Goal: Use online tool/utility: Utilize a website feature to perform a specific function

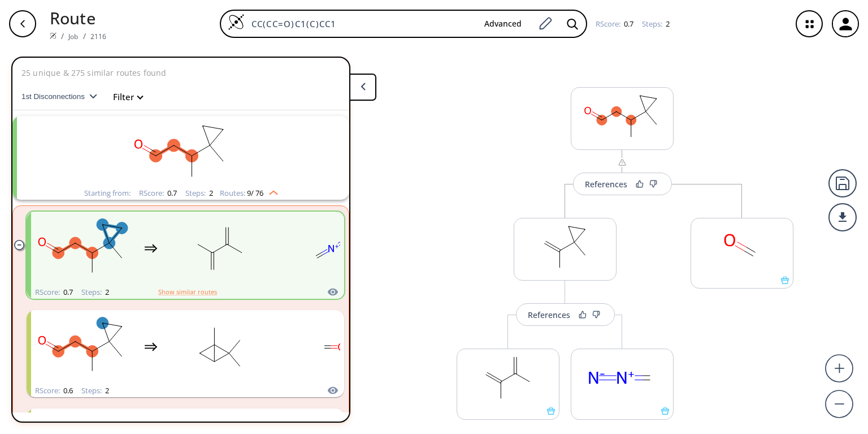
scroll to position [20, 0]
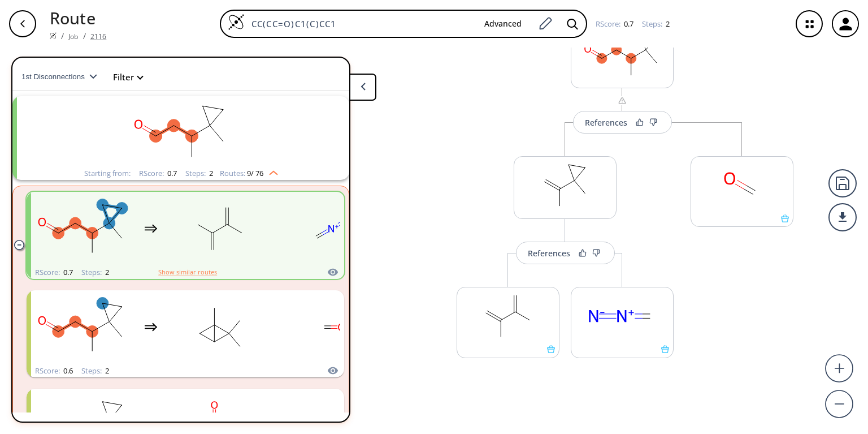
drag, startPoint x: 375, startPoint y: 25, endPoint x: 90, endPoint y: 29, distance: 284.9
click at [90, 29] on div "Route / Job / 2116 CC(CC=O)C1(C)CC1 Advanced RScore : 0.7 Steps : 2" at bounding box center [434, 23] width 868 height 47
paste input "tree_dict"
drag, startPoint x: 305, startPoint y: 28, endPoint x: 162, endPoint y: 14, distance: 143.8
click at [162, 14] on div "tree_dict Advanced RScore : 0.7 Steps : 2" at bounding box center [448, 24] width 667 height 28
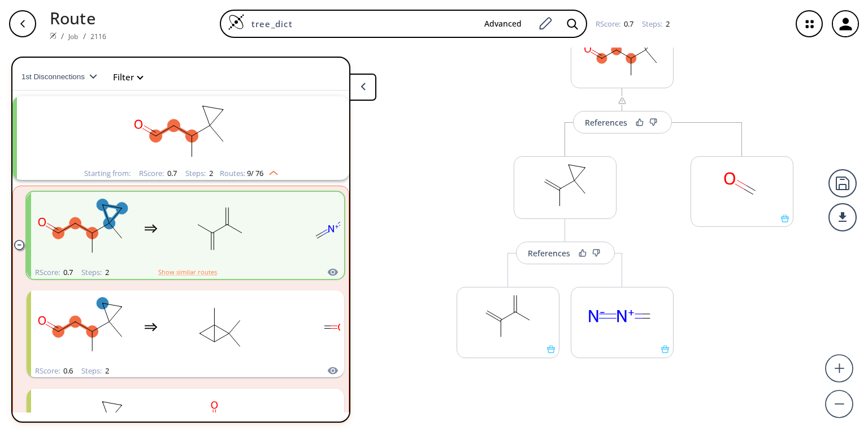
paste input "c1cc(CCC2CC2)ccc1CCC1CC1"
type input "c1cc(CCC2CC2)ccc1CCC1CC1"
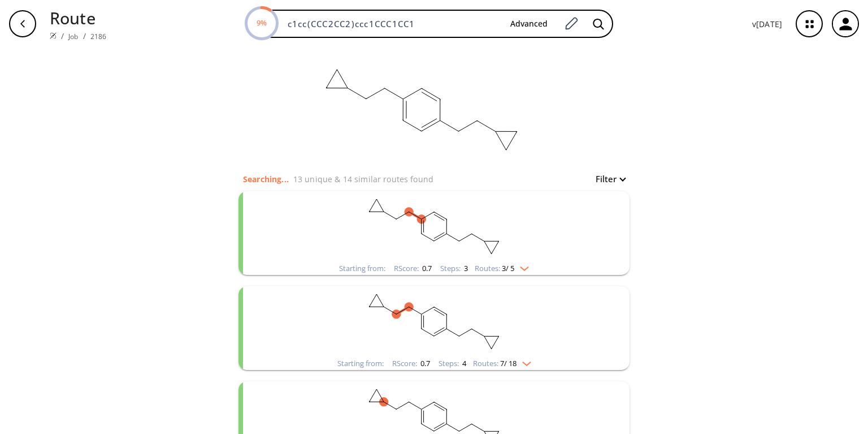
click at [486, 255] on rect "clusters" at bounding box center [434, 226] width 294 height 71
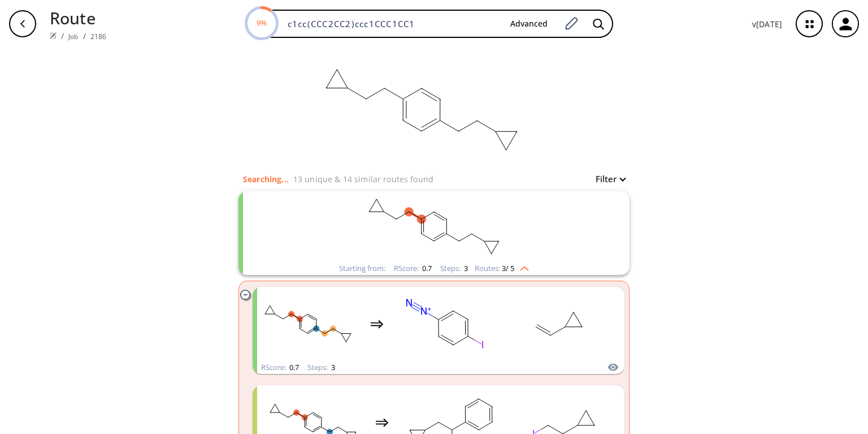
click at [486, 255] on rect "clusters" at bounding box center [434, 226] width 294 height 71
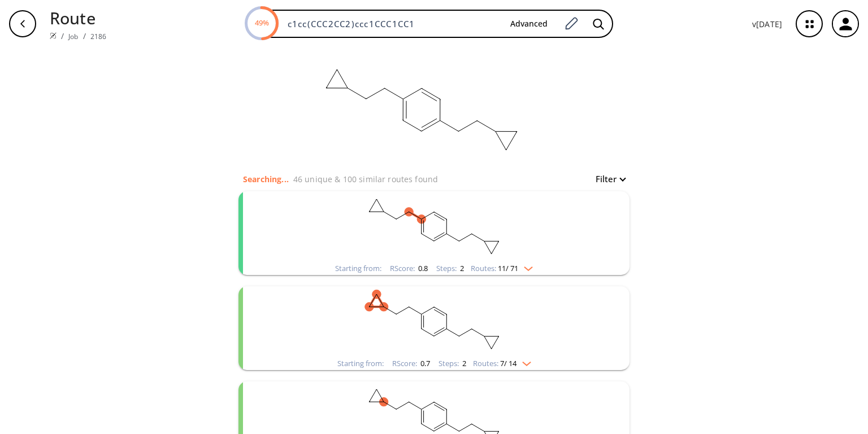
click at [421, 255] on rect "clusters" at bounding box center [434, 226] width 294 height 71
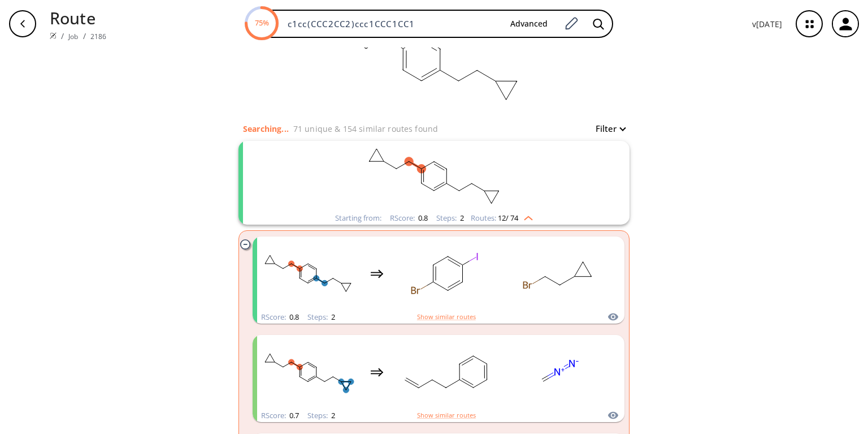
scroll to position [45, 0]
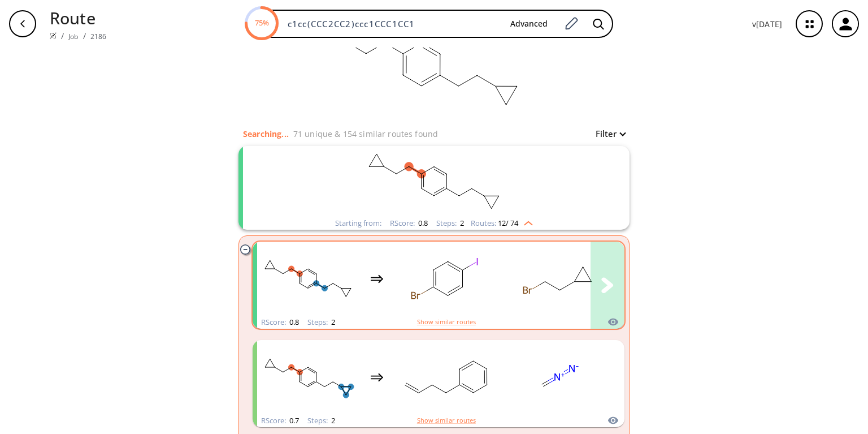
click at [409, 263] on rect "clusters" at bounding box center [446, 278] width 102 height 71
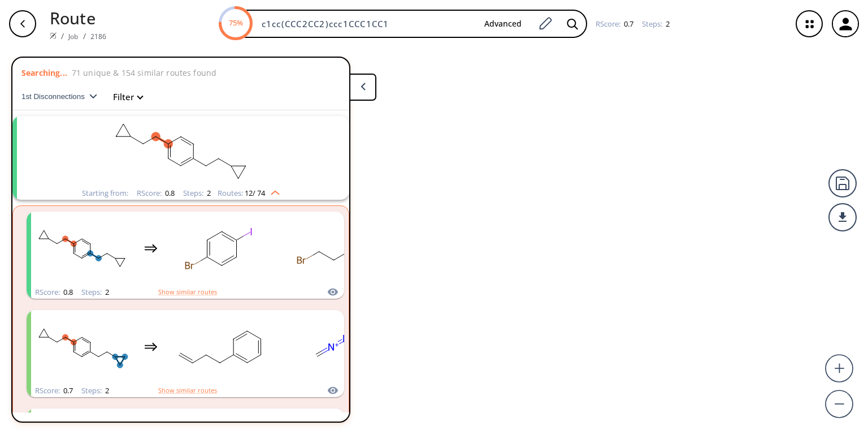
scroll to position [20, 0]
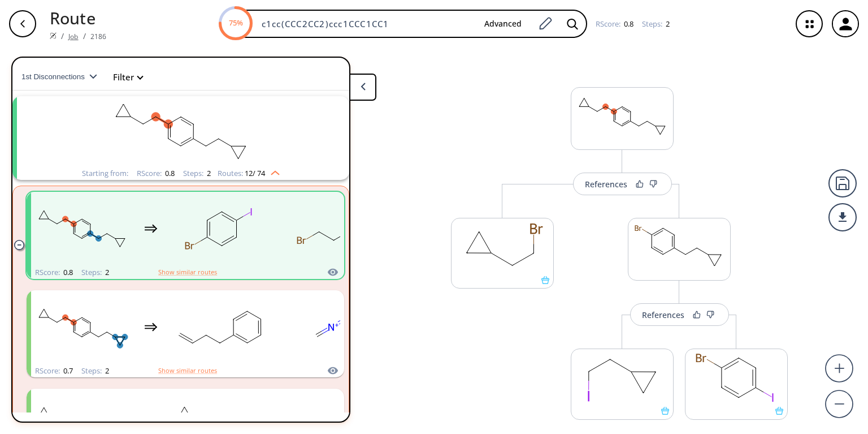
click at [71, 32] on link "Job" at bounding box center [73, 37] width 10 height 10
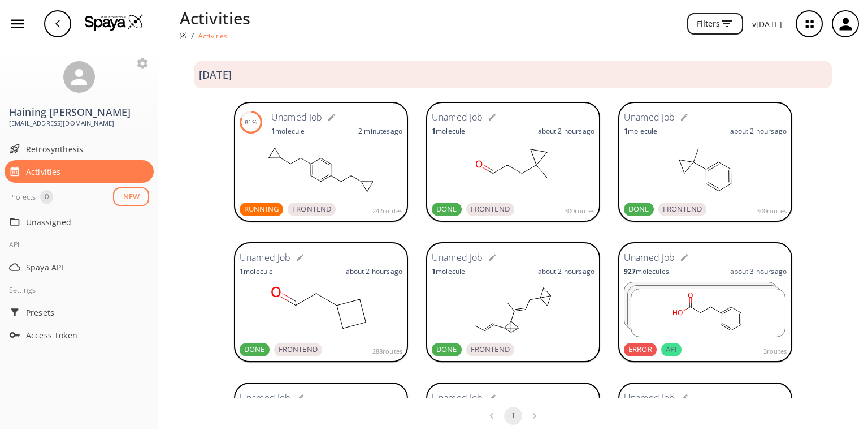
click at [298, 171] on rect at bounding box center [321, 169] width 163 height 57
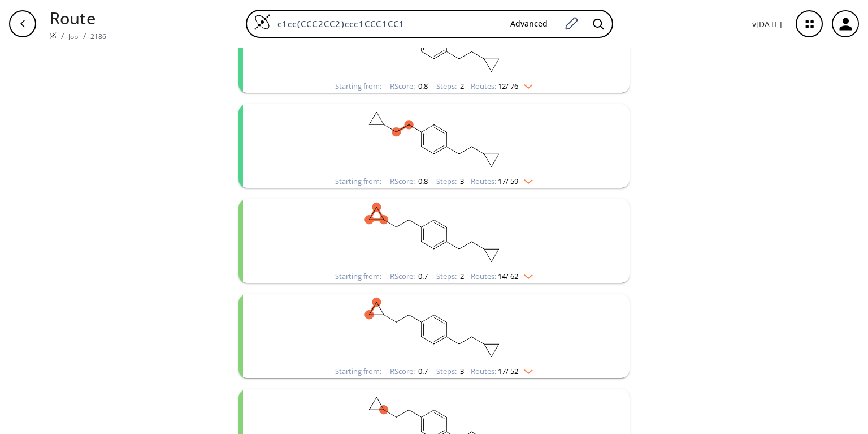
scroll to position [96, 0]
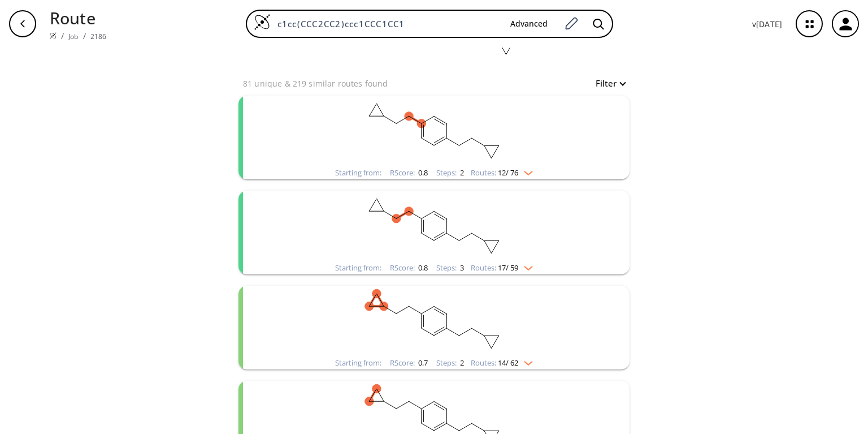
click at [373, 155] on rect "clusters" at bounding box center [434, 131] width 294 height 71
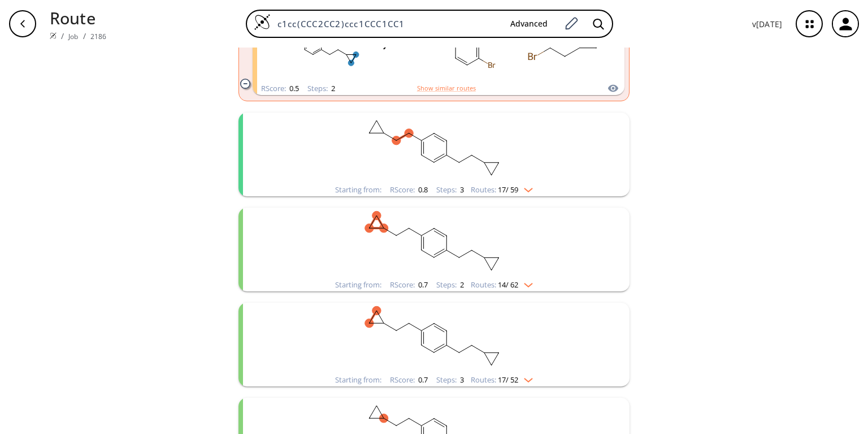
scroll to position [1316, 0]
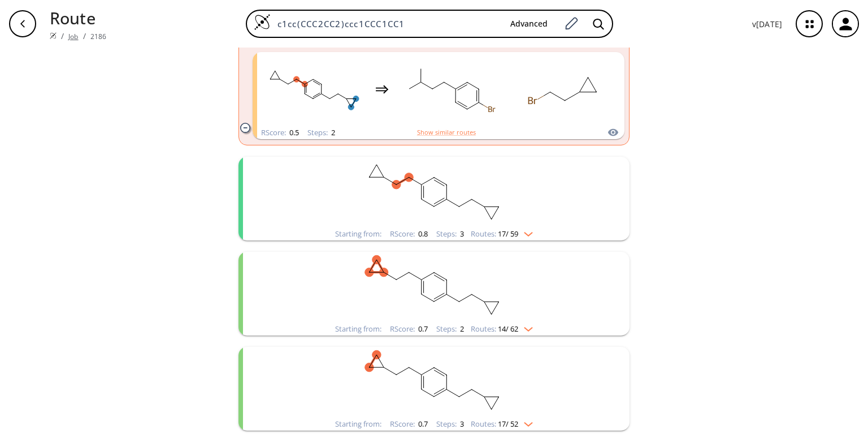
click at [72, 32] on link "Job" at bounding box center [73, 37] width 10 height 10
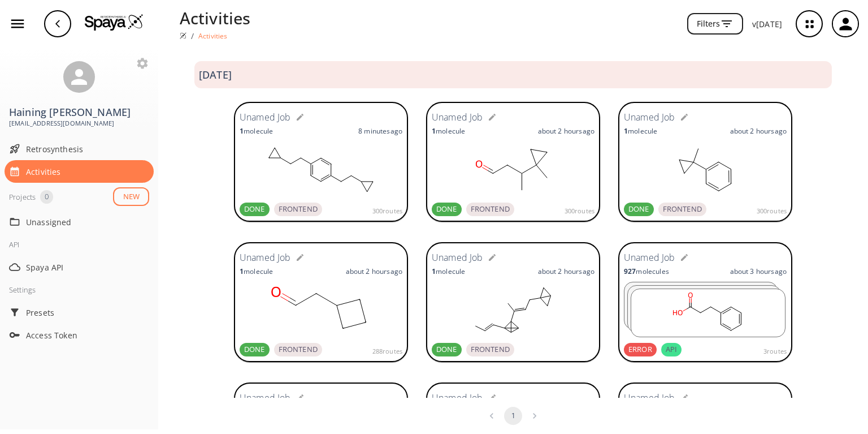
click at [20, 24] on icon "button" at bounding box center [17, 24] width 13 height 8
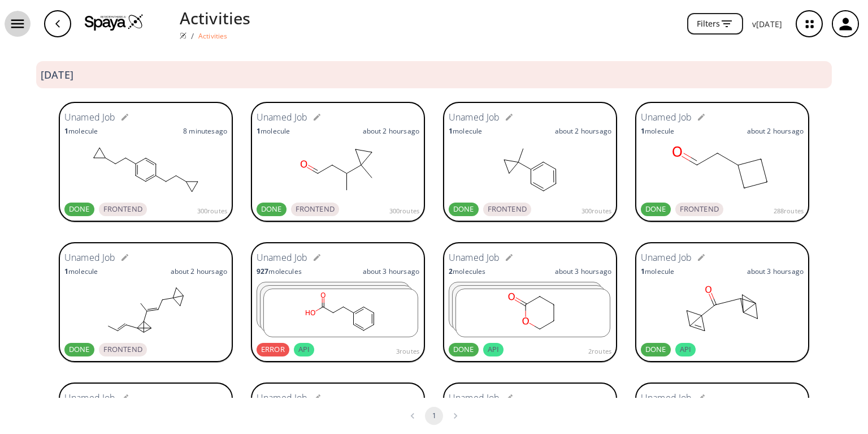
click at [20, 26] on icon "button" at bounding box center [17, 23] width 17 height 17
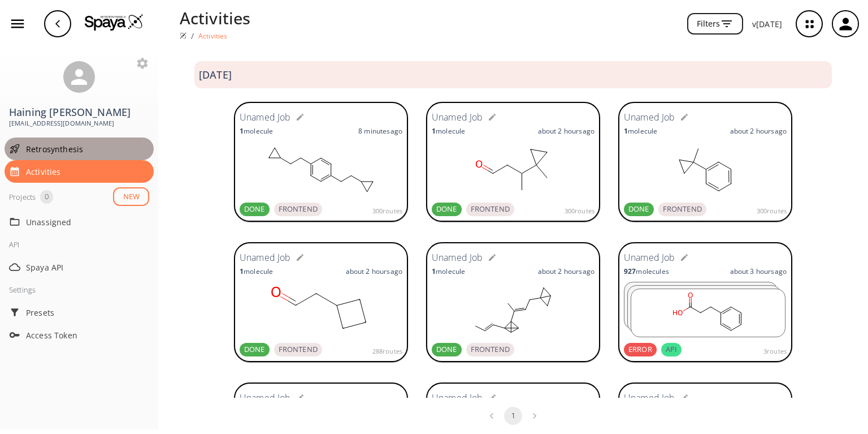
click at [43, 143] on span "Retrosynthesis" at bounding box center [87, 149] width 123 height 12
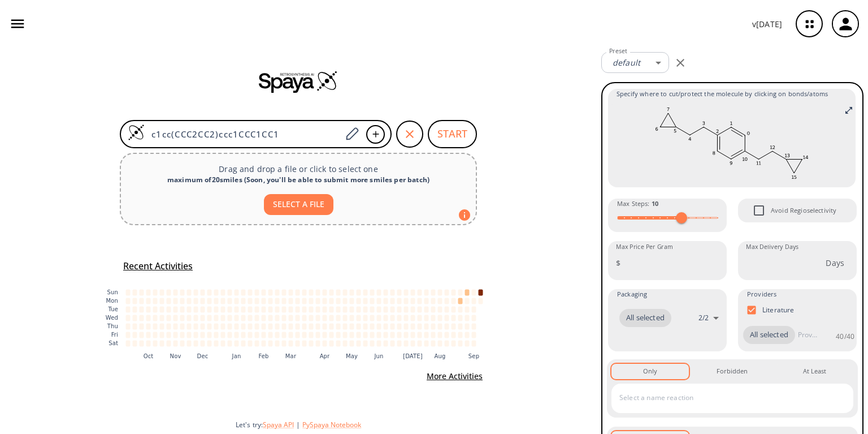
click at [21, 25] on icon "button" at bounding box center [17, 23] width 17 height 17
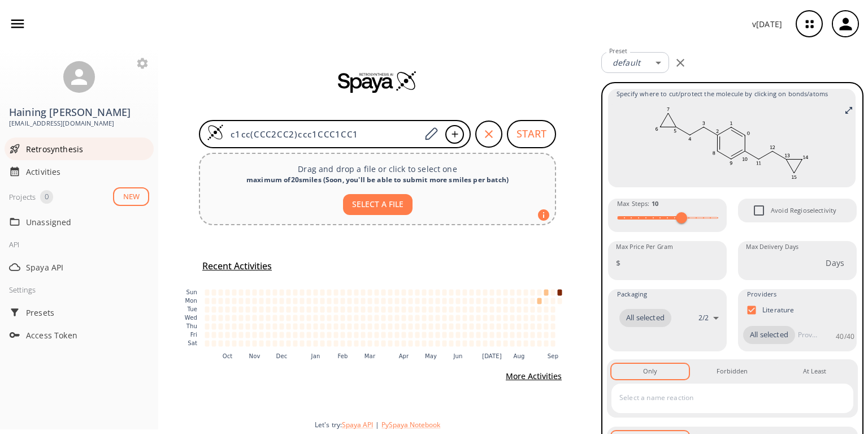
click at [44, 142] on div "Retrosynthesis" at bounding box center [79, 148] width 149 height 23
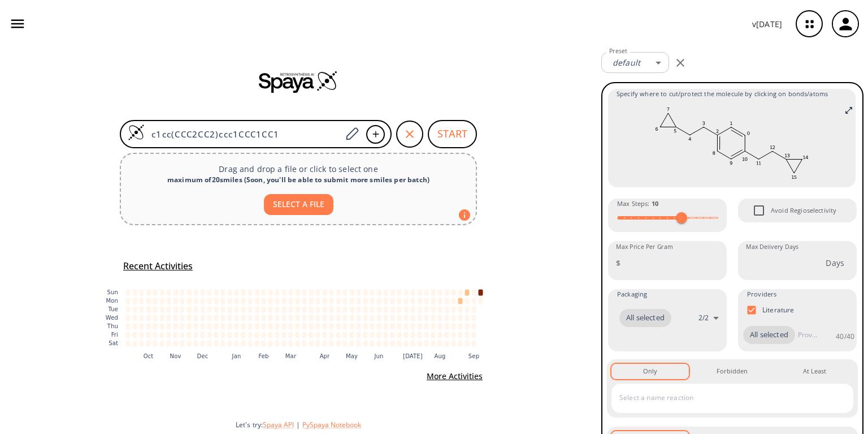
click at [809, 30] on icon "button" at bounding box center [810, 24] width 30 height 30
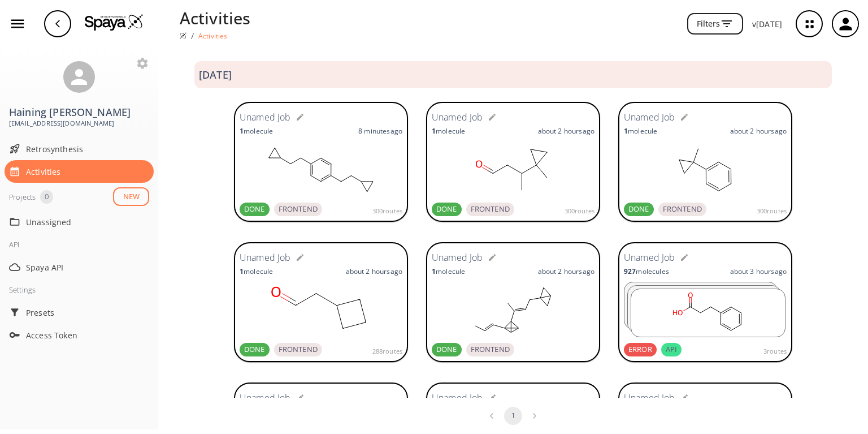
click at [180, 138] on div "Unamed Job 1 molecule 8 minutes ago DONE FRONTEND 300 routes Unamed Job 1 molec…" at bounding box center [513, 163] width 710 height 140
click at [208, 202] on div "Unamed Job 1 molecule 9 minutes ago DONE FRONTEND 300 routes Unamed Job 1 molec…" at bounding box center [513, 163] width 710 height 140
click at [73, 142] on div "Retrosynthesis" at bounding box center [79, 148] width 149 height 23
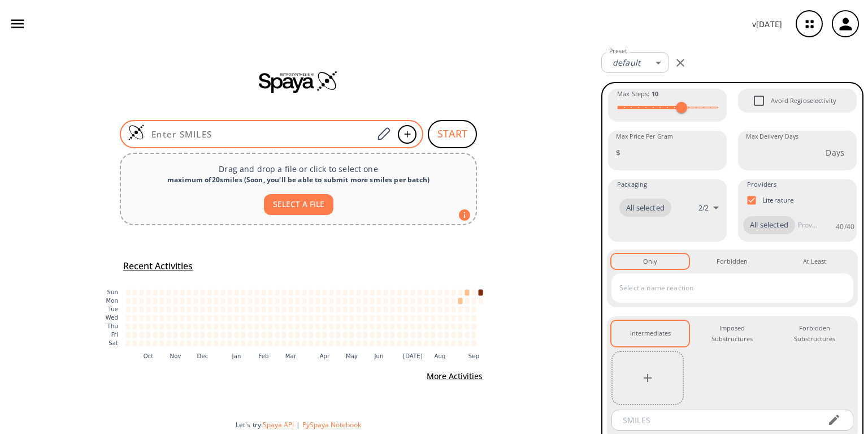
click at [218, 127] on div at bounding box center [272, 134] width 304 height 28
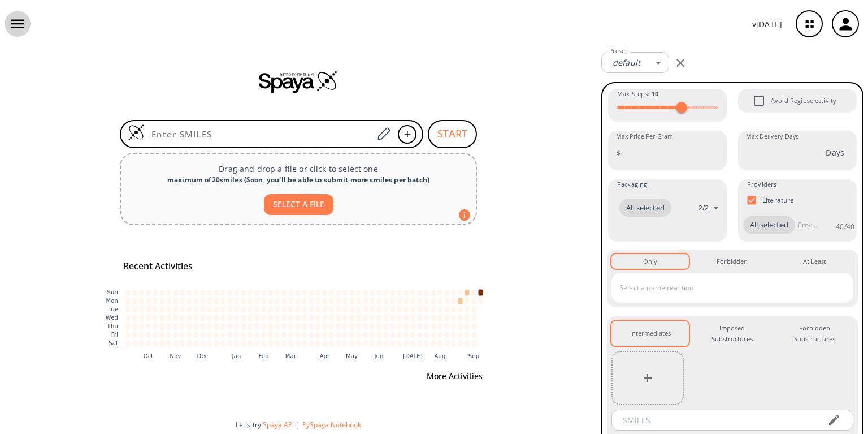
click at [18, 23] on icon "button" at bounding box center [17, 24] width 13 height 8
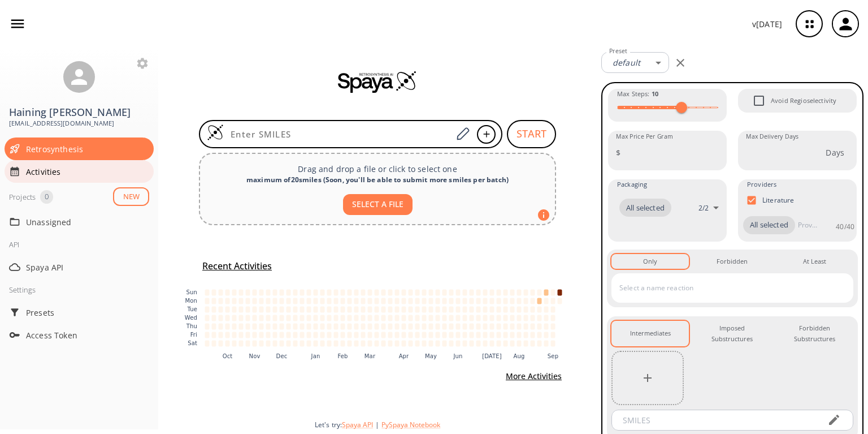
click at [54, 166] on span "Activities" at bounding box center [87, 172] width 123 height 12
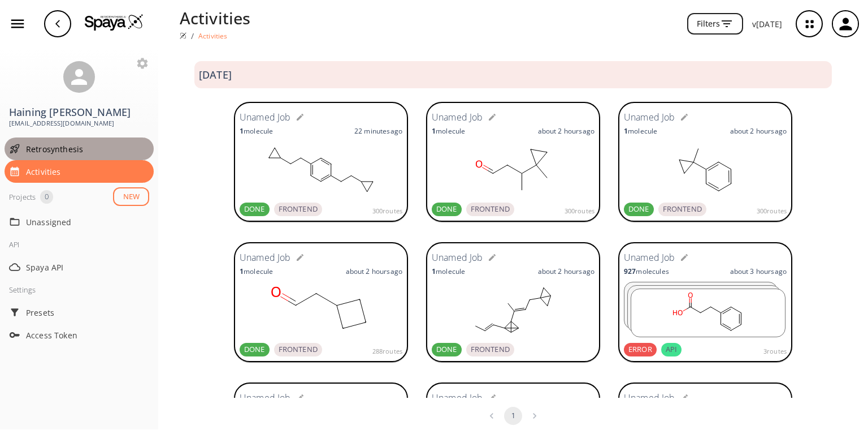
click at [56, 142] on div "Retrosynthesis" at bounding box center [79, 148] width 149 height 23
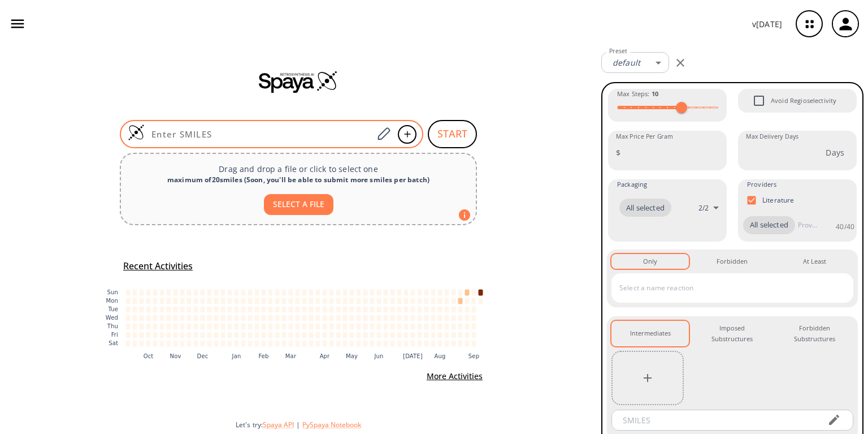
click at [200, 127] on div at bounding box center [272, 134] width 304 height 28
paste input "CC(=O)C1(C(=O)CCO)C(C)=C1C"
type input "CC(=O)C1(C(=O)CCO)C(C)=C1C"
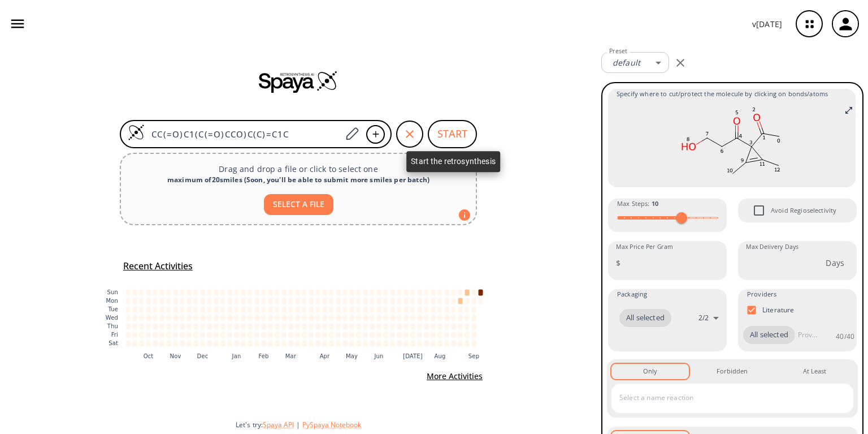
click at [449, 137] on button "START" at bounding box center [452, 134] width 49 height 28
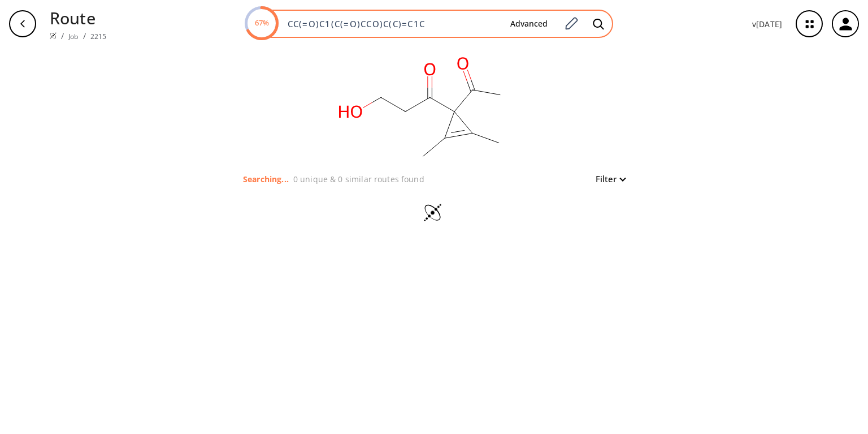
click at [434, 22] on input "CC(=O)C1(C(=O)CCO)C(C)=C1C" at bounding box center [391, 23] width 220 height 11
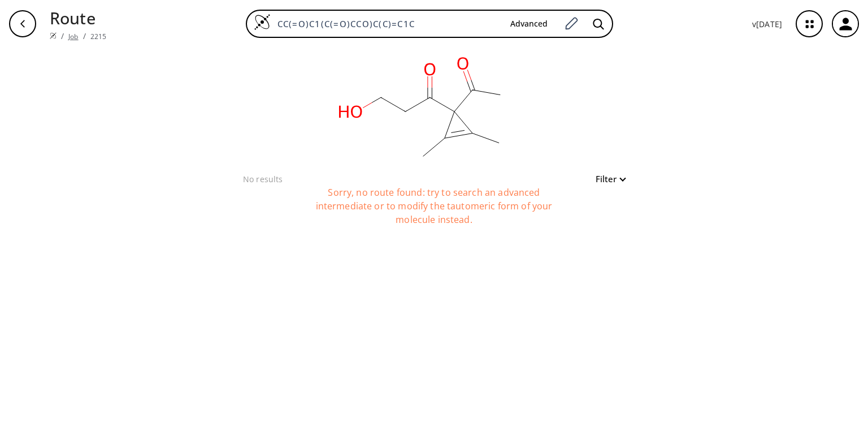
click at [70, 32] on link "Job" at bounding box center [73, 37] width 10 height 10
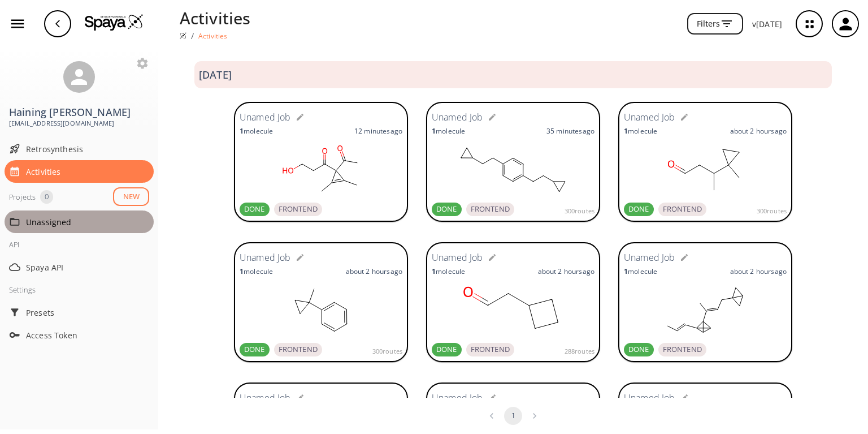
click at [42, 216] on span "Unassigned" at bounding box center [87, 222] width 123 height 12
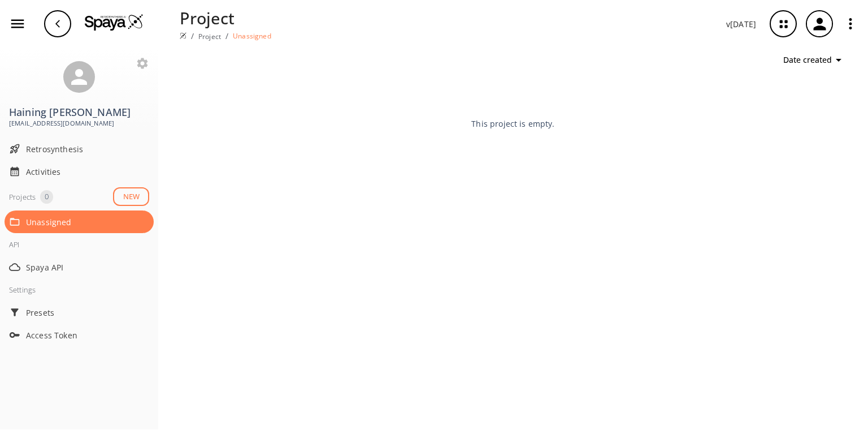
click at [45, 160] on div "Activities" at bounding box center [79, 171] width 149 height 23
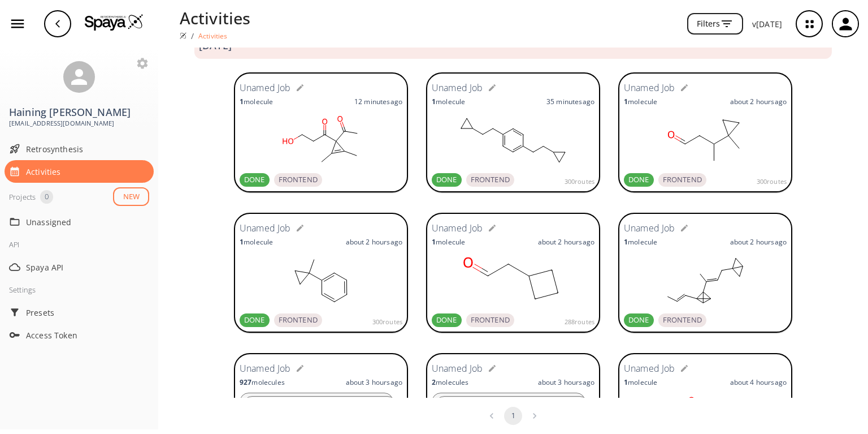
scroll to position [45, 0]
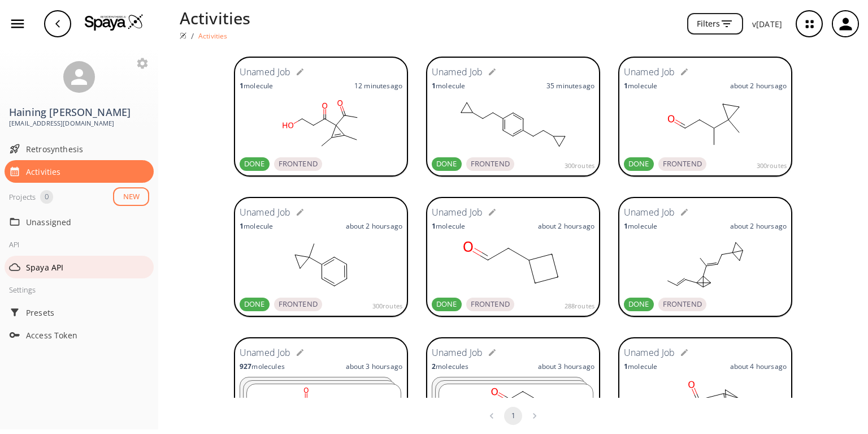
click at [53, 261] on span "Spaya API" at bounding box center [87, 267] width 123 height 12
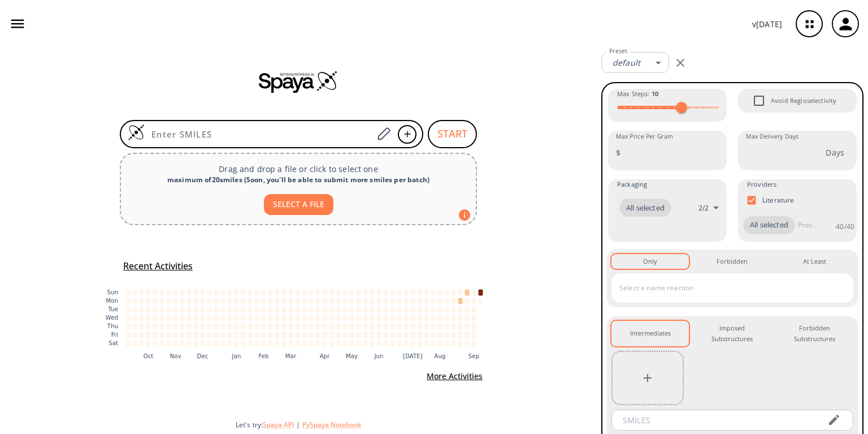
click at [17, 20] on icon "button" at bounding box center [17, 24] width 13 height 8
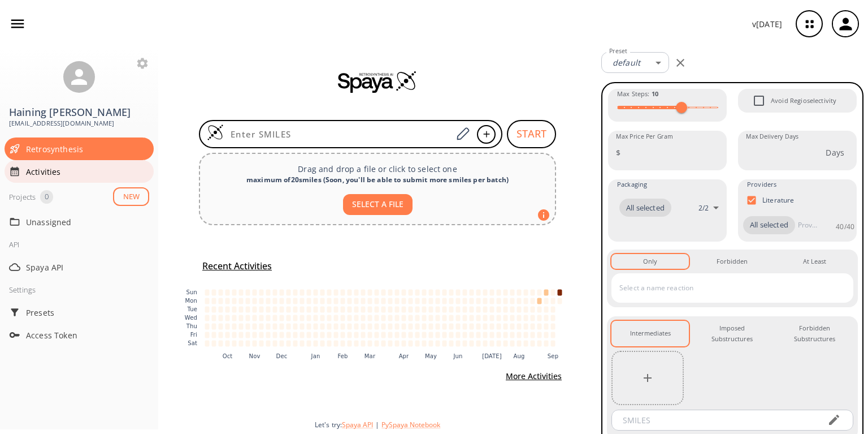
click at [38, 166] on span "Activities" at bounding box center [87, 172] width 123 height 12
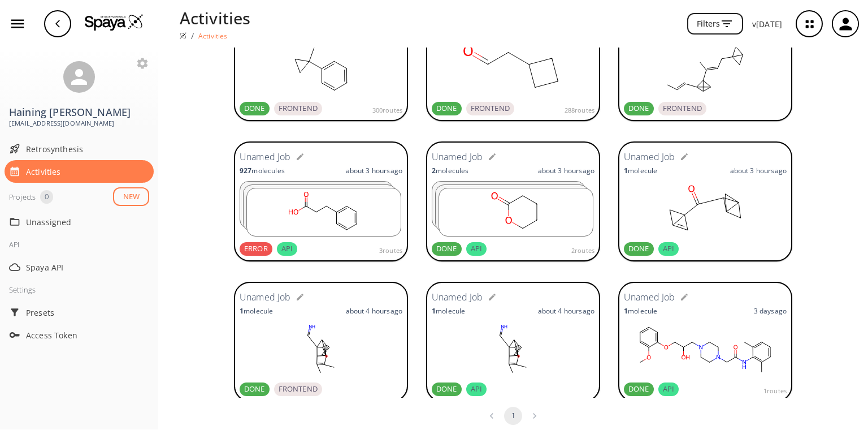
scroll to position [271, 0]
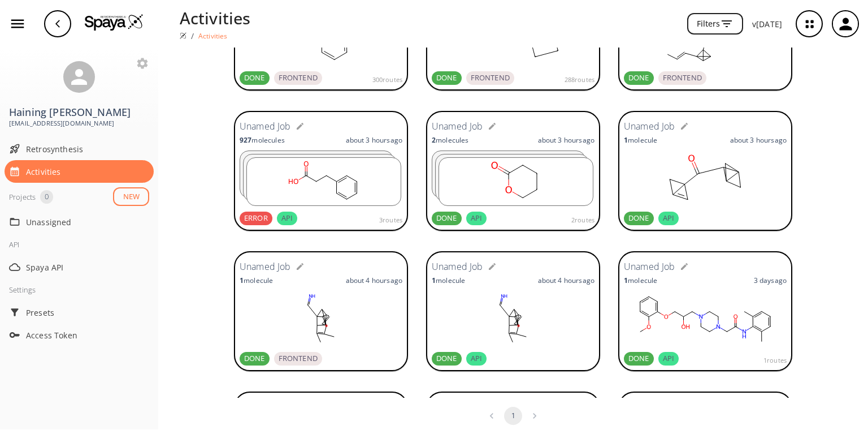
click at [318, 181] on rect at bounding box center [324, 181] width 154 height 47
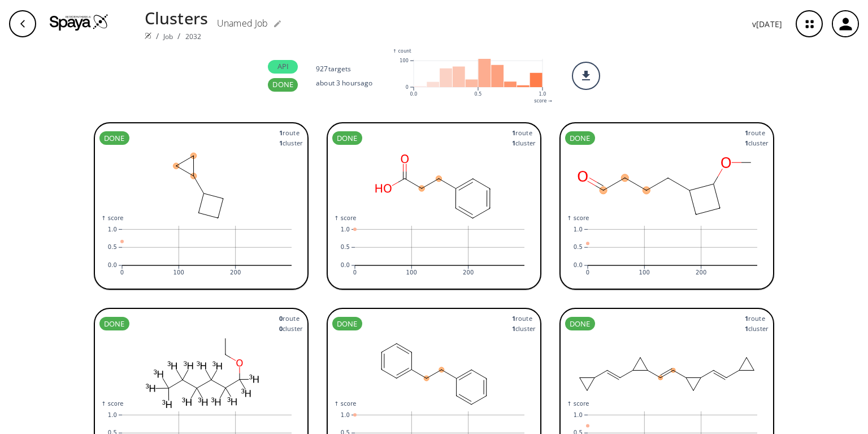
click at [331, 68] on p "927 target s" at bounding box center [344, 69] width 57 height 10
click at [805, 136] on div "DONE 1 route 1 cluster :where(.plot-d6a7b5) { --plot-background: white; display…" at bounding box center [434, 273] width 868 height 320
click at [159, 3] on div "Clusters / Job / 2032 Unamed Job v [DATE]" at bounding box center [434, 23] width 868 height 47
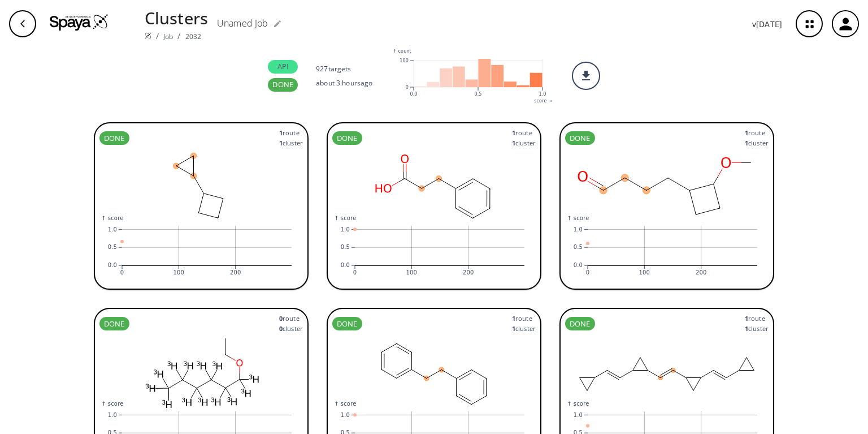
click at [54, 20] on img at bounding box center [79, 22] width 59 height 17
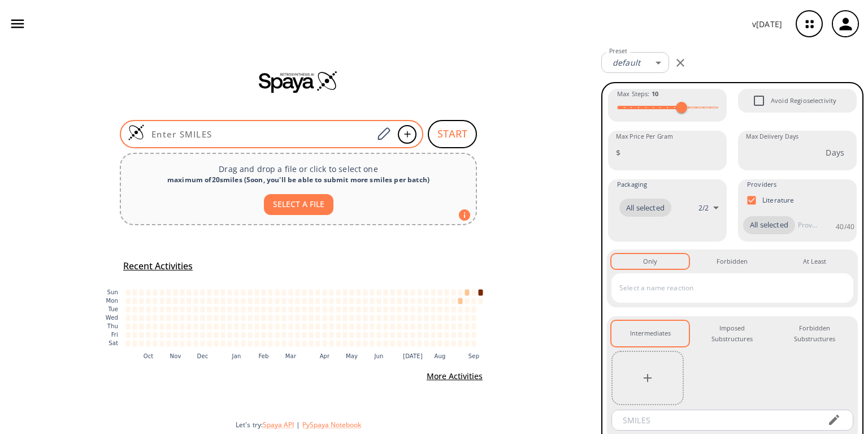
click at [247, 128] on input at bounding box center [259, 133] width 228 height 11
paste input "CC(=O)C1C(=O)C1(C(C)=O)C(C)=O"
type input "CC(=O)C1C(=O)C1(C(C)=O)C(C)=O"
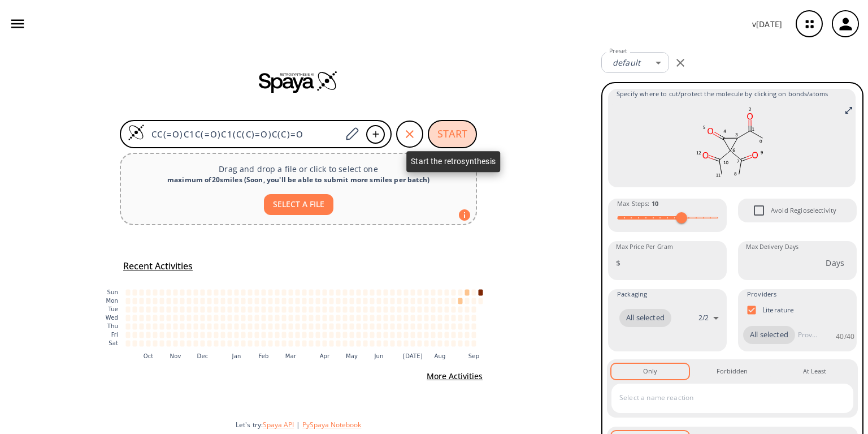
click at [455, 138] on button "START" at bounding box center [452, 134] width 49 height 28
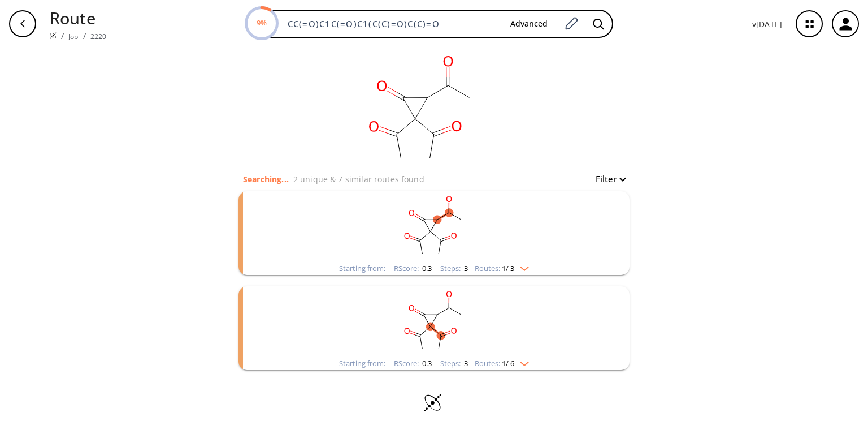
click at [506, 244] on rect "clusters" at bounding box center [434, 226] width 294 height 71
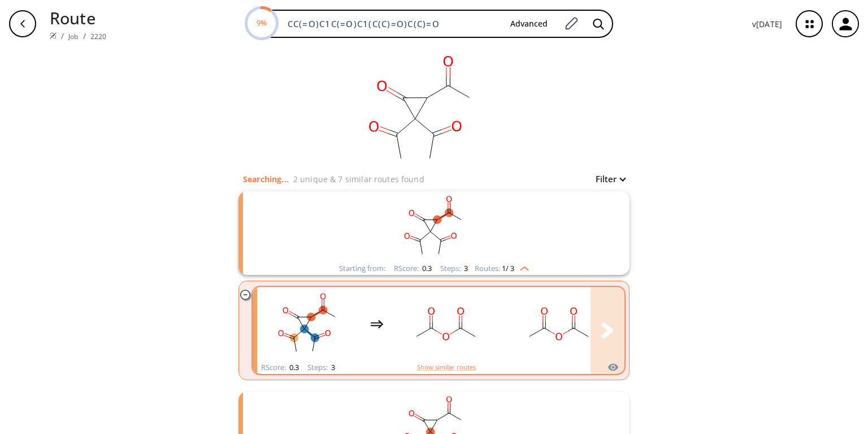
click at [496, 322] on div "clusters" at bounding box center [546, 324] width 579 height 74
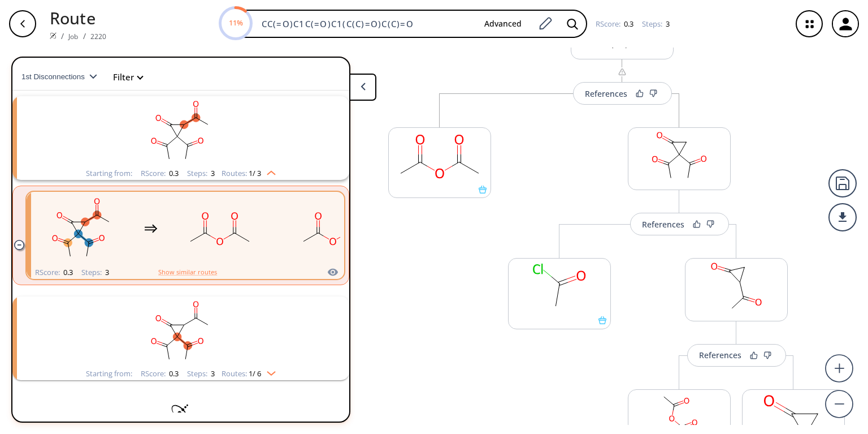
scroll to position [90, 0]
